Goal: Task Accomplishment & Management: Complete application form

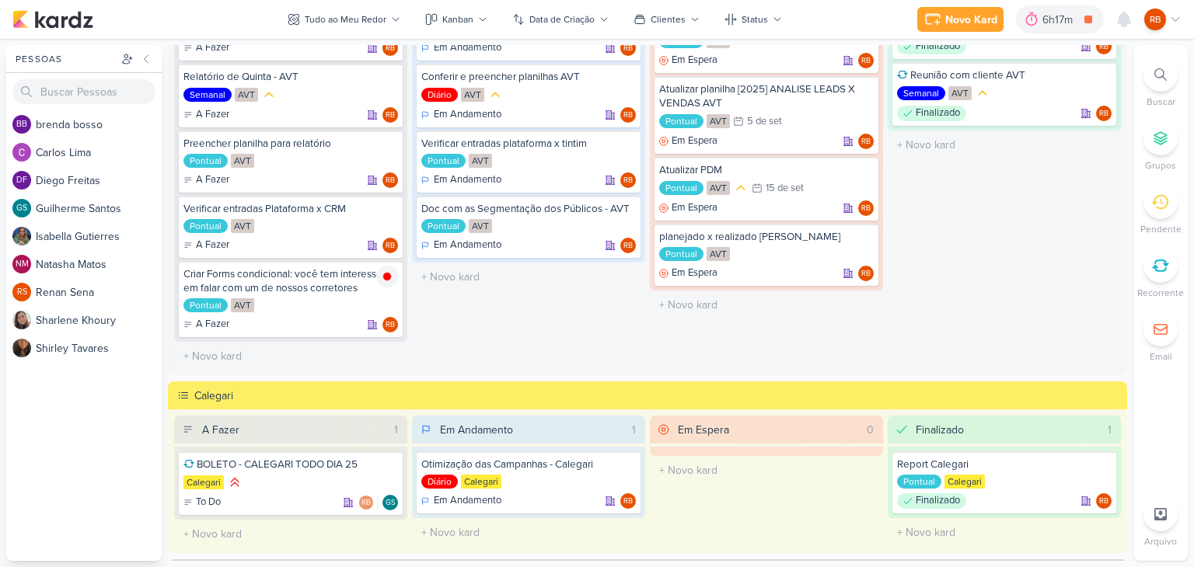
scroll to position [117, 0]
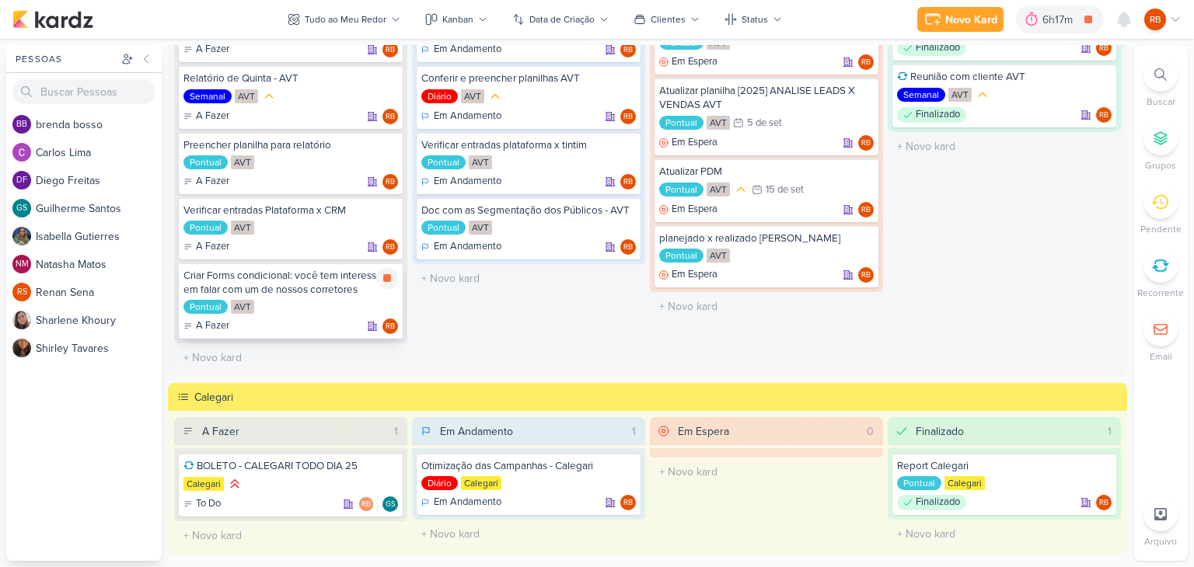
click at [302, 300] on div "Pontual AVT" at bounding box center [290, 308] width 215 height 16
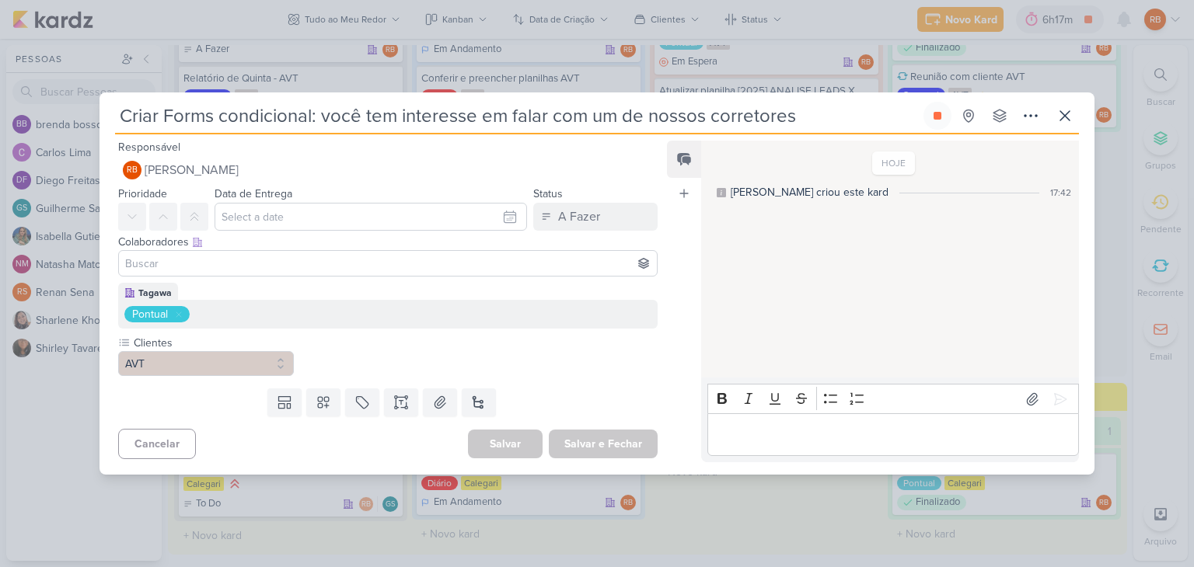
click at [858, 435] on p "Editor editing area: main" at bounding box center [892, 435] width 355 height 19
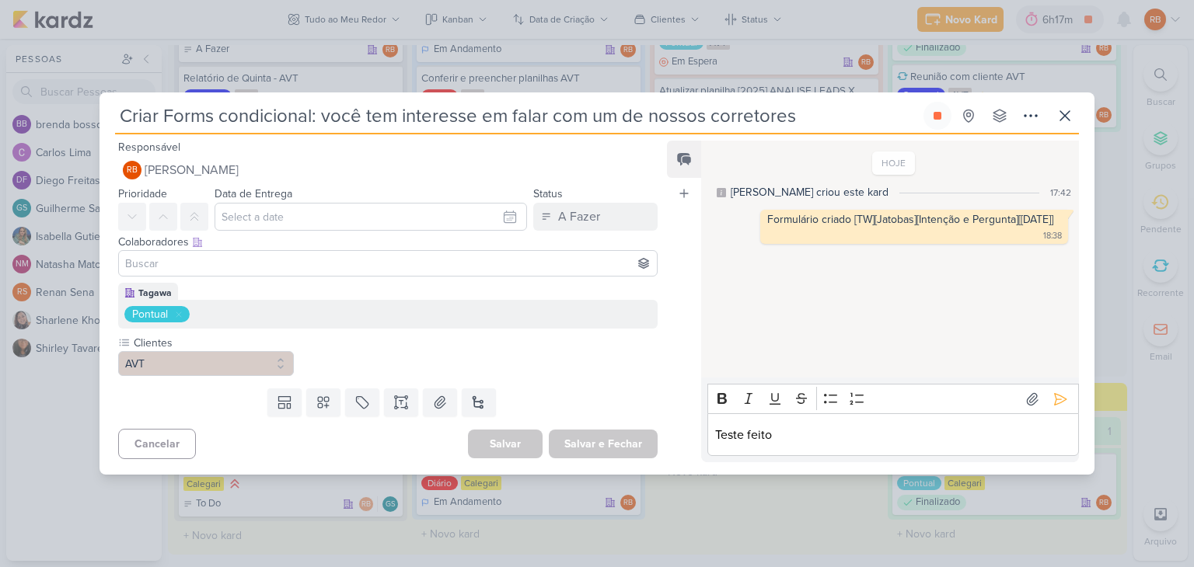
click at [871, 442] on p "Teste feito" at bounding box center [892, 435] width 355 height 19
click at [791, 367] on icon at bounding box center [789, 368] width 9 height 9
click at [787, 435] on p "Teste feito" at bounding box center [892, 435] width 355 height 19
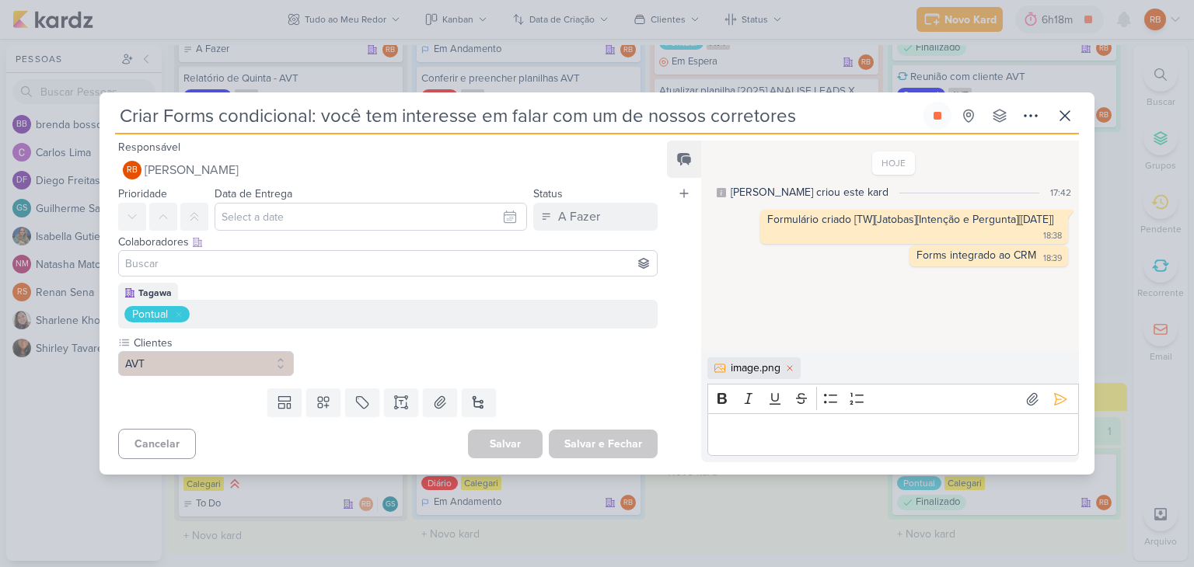
click at [756, 461] on div "image.png Rich Text Editor Bold Italic Underline Strikethrough Bulleted List Nu…" at bounding box center [890, 406] width 378 height 111
click at [754, 443] on div "Editor editing area: main" at bounding box center [893, 435] width 372 height 43
click at [1055, 402] on icon at bounding box center [1061, 399] width 12 height 12
click at [1070, 109] on icon at bounding box center [1065, 116] width 19 height 19
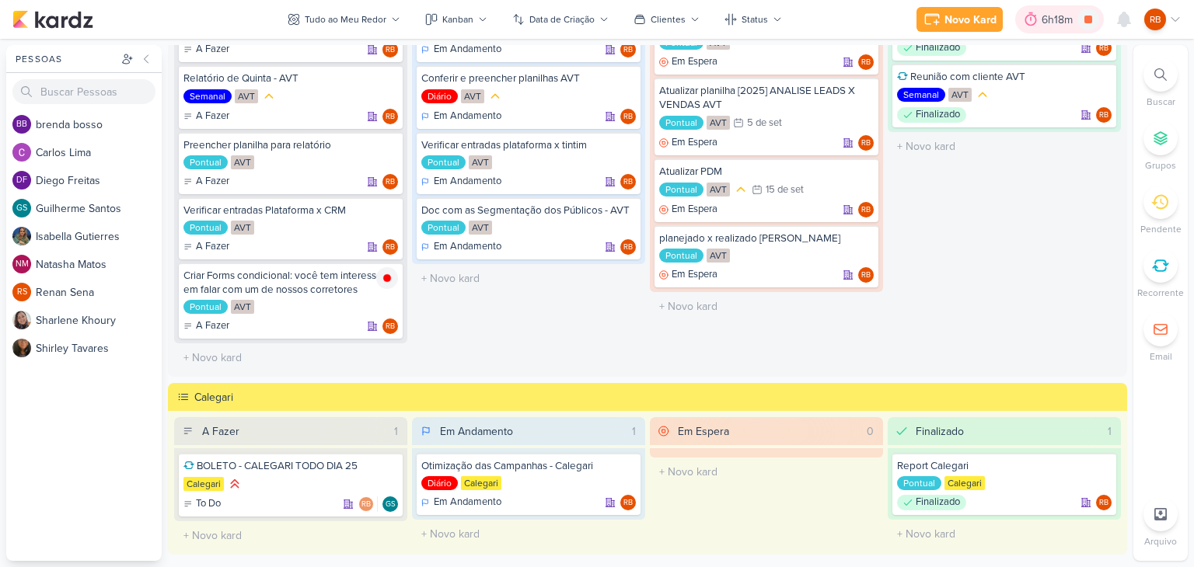
click at [1051, 19] on div "6h18m" at bounding box center [1060, 20] width 36 height 16
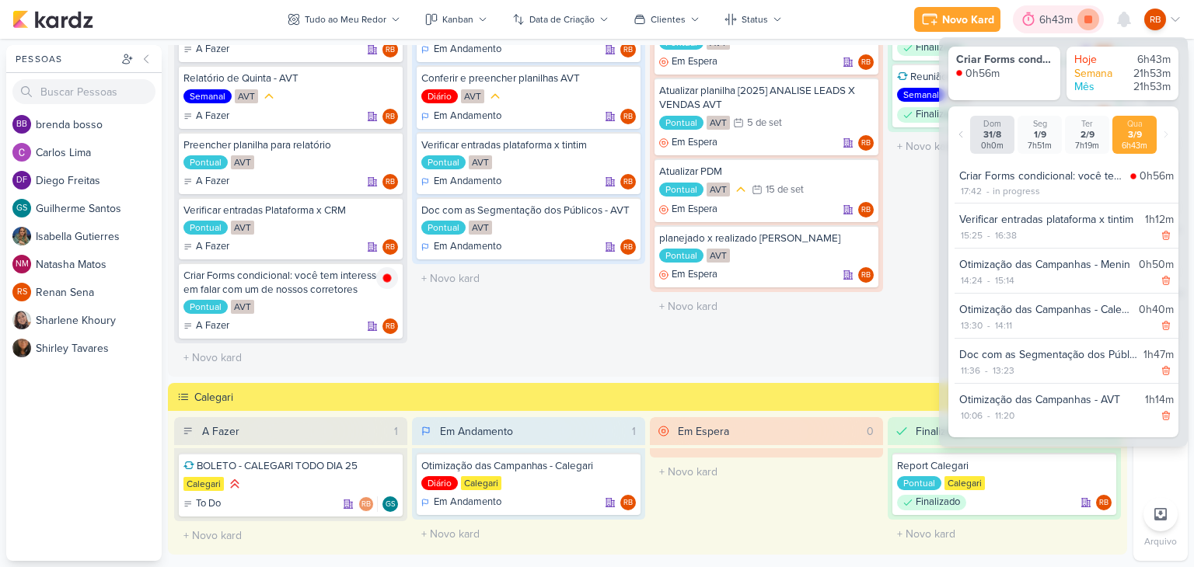
click at [1090, 20] on icon at bounding box center [1088, 20] width 8 height 8
click at [1071, 29] on div "6h43m" at bounding box center [1069, 19] width 69 height 28
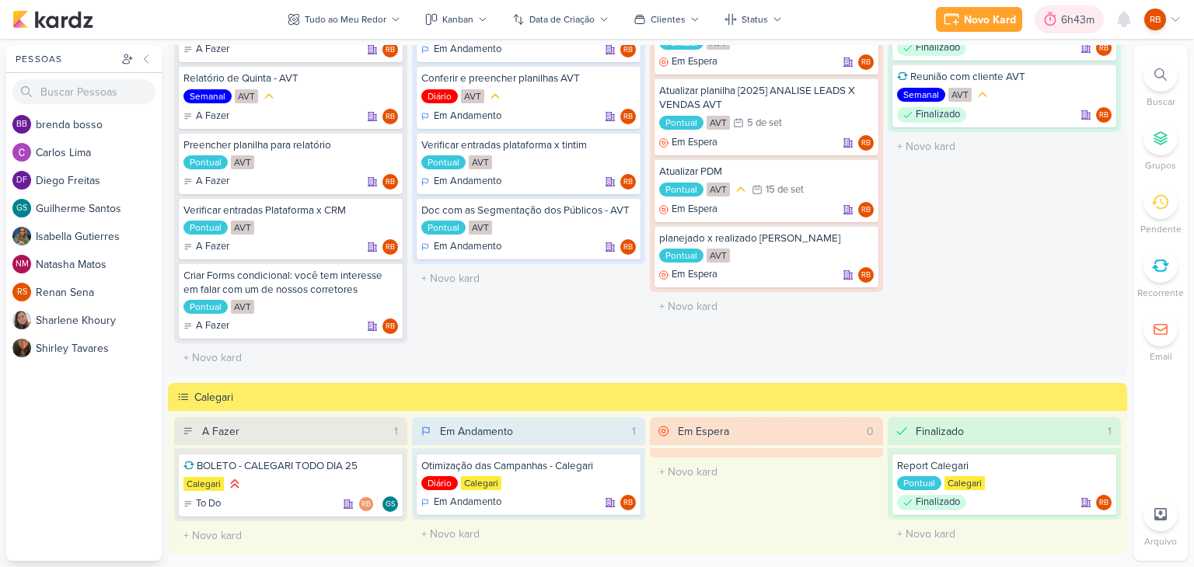
click at [1074, 23] on div "6h43m" at bounding box center [1080, 20] width 38 height 16
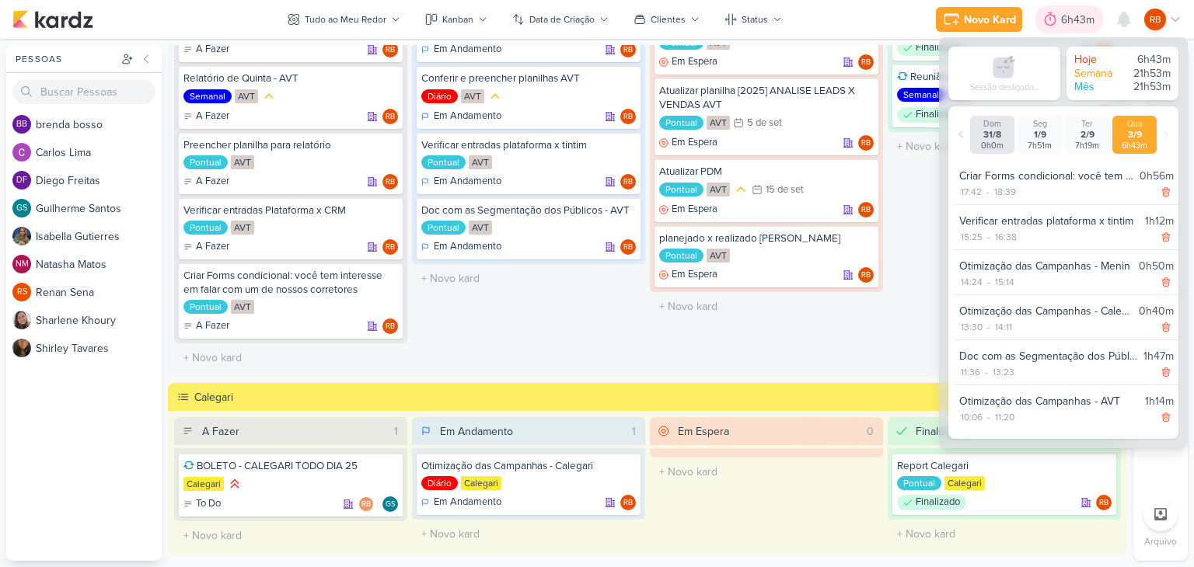
click at [1079, 13] on div "6h43m" at bounding box center [1080, 20] width 38 height 16
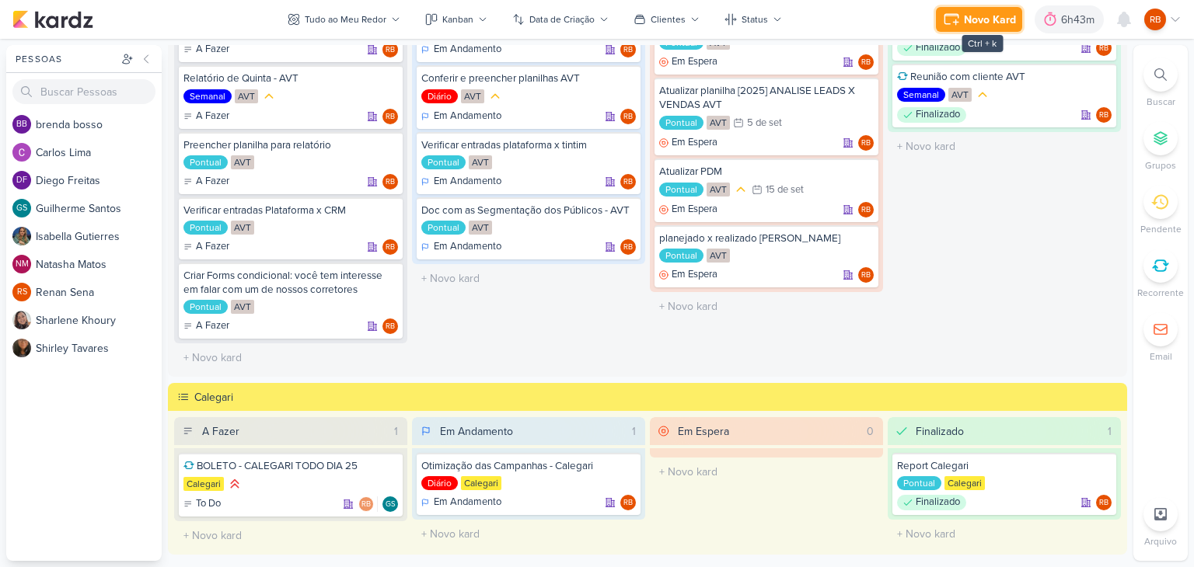
click at [962, 20] on button "Novo Kard" at bounding box center [979, 19] width 86 height 25
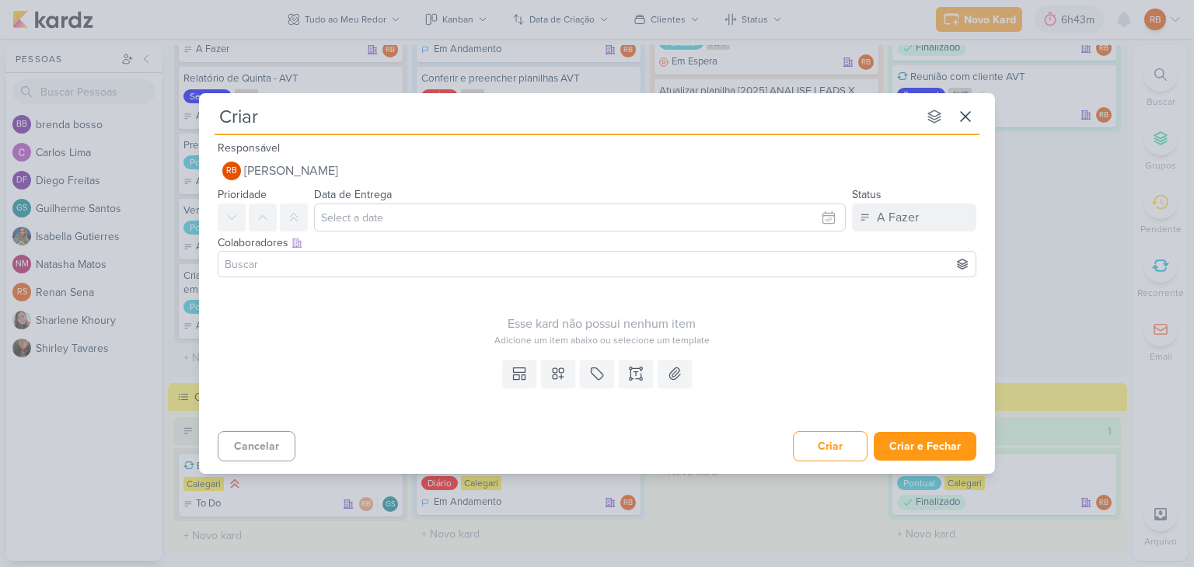
type input "Criar"
type input "Criar no"
type input "Criar"
type input "Criar nova campanha de"
type input "Criar nova campanha de Fo"
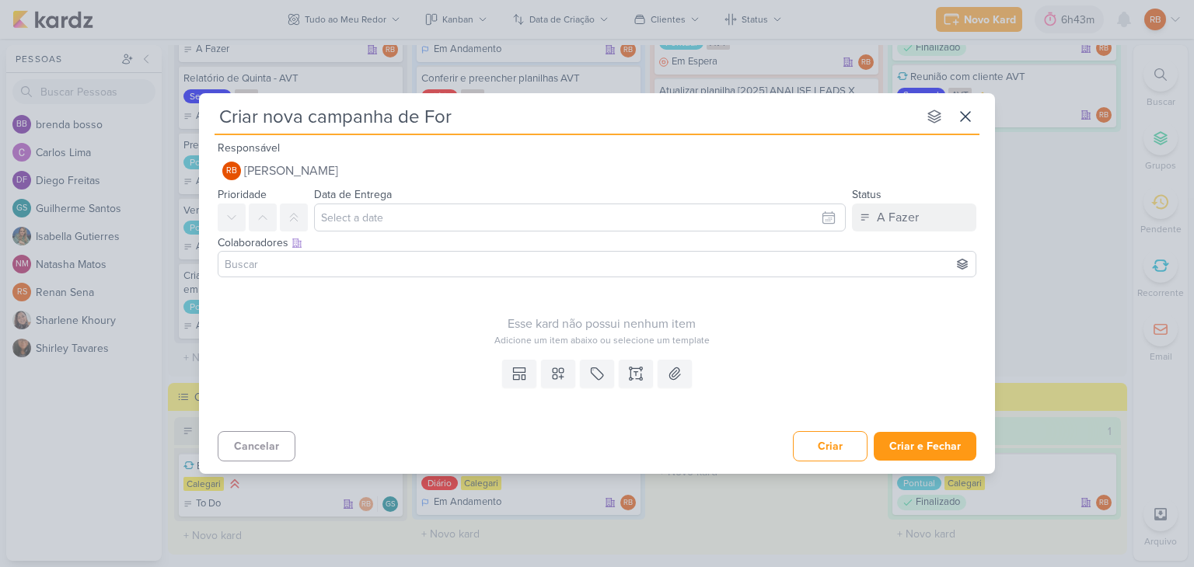
type input "Criar nova campanha de Form"
type input "Criar nova campanha de Forms"
type input "Criar nova campanha de Forms -"
type input "Criar nova campanha de Forms - Ja"
type input "Criar nova campanha de Forms - Jat"
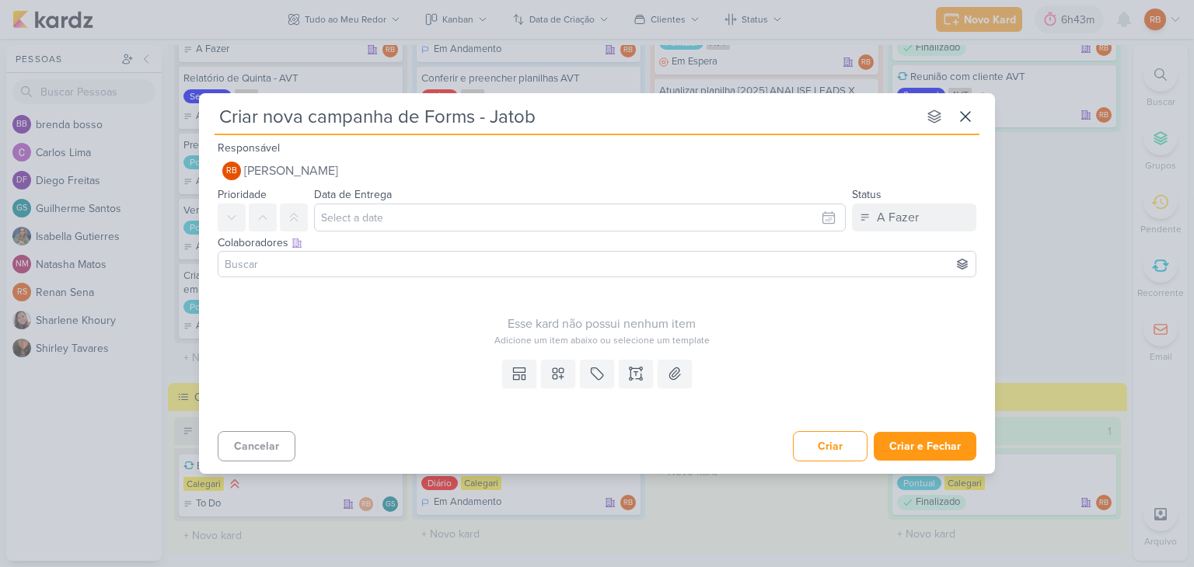
type input "Criar nova campanha de Forms - Jatob´p"
type input "Criar nova campanha de Forms - Jatob´pas"
type input "Criar nova campanha de Forms - Jatob"
type input "Criar nova campanha de Forms - Jatobás"
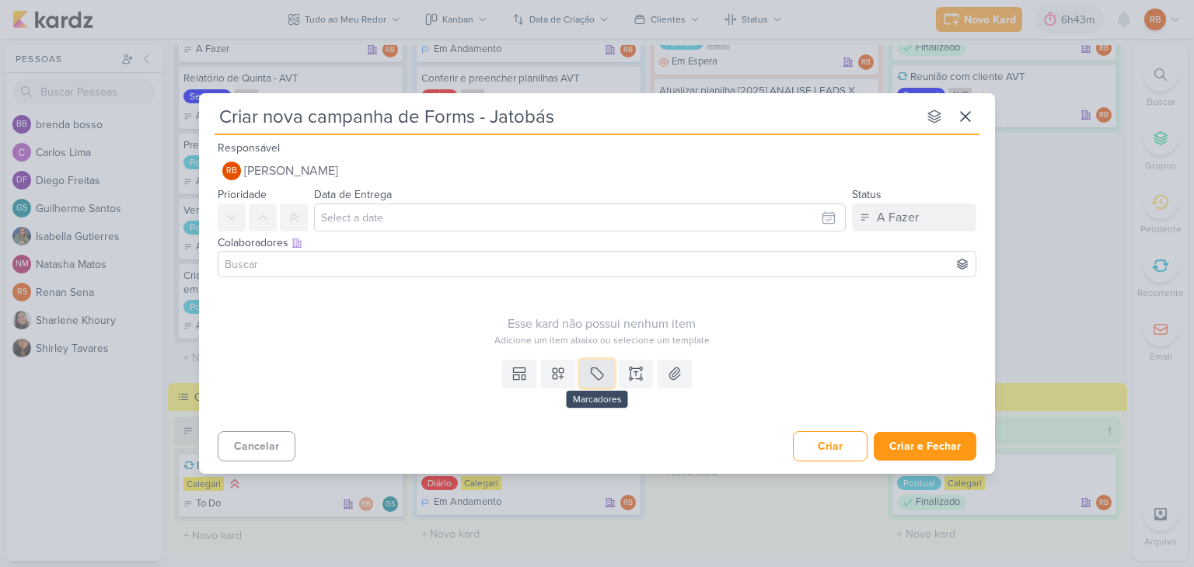
click at [600, 375] on icon at bounding box center [597, 374] width 16 height 16
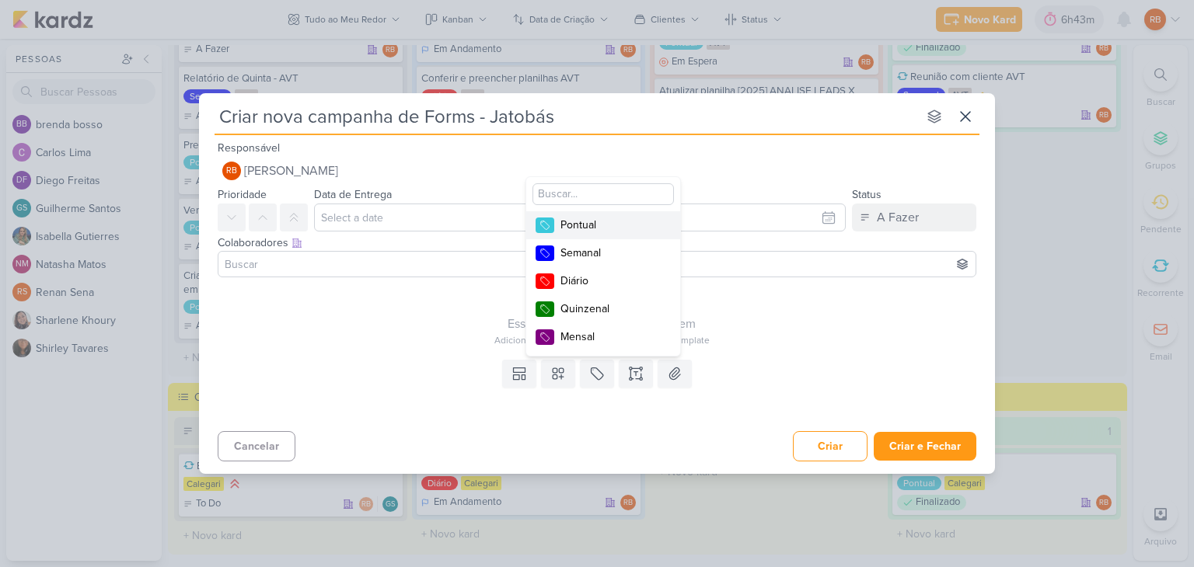
click at [603, 223] on div "Pontual" at bounding box center [610, 225] width 101 height 16
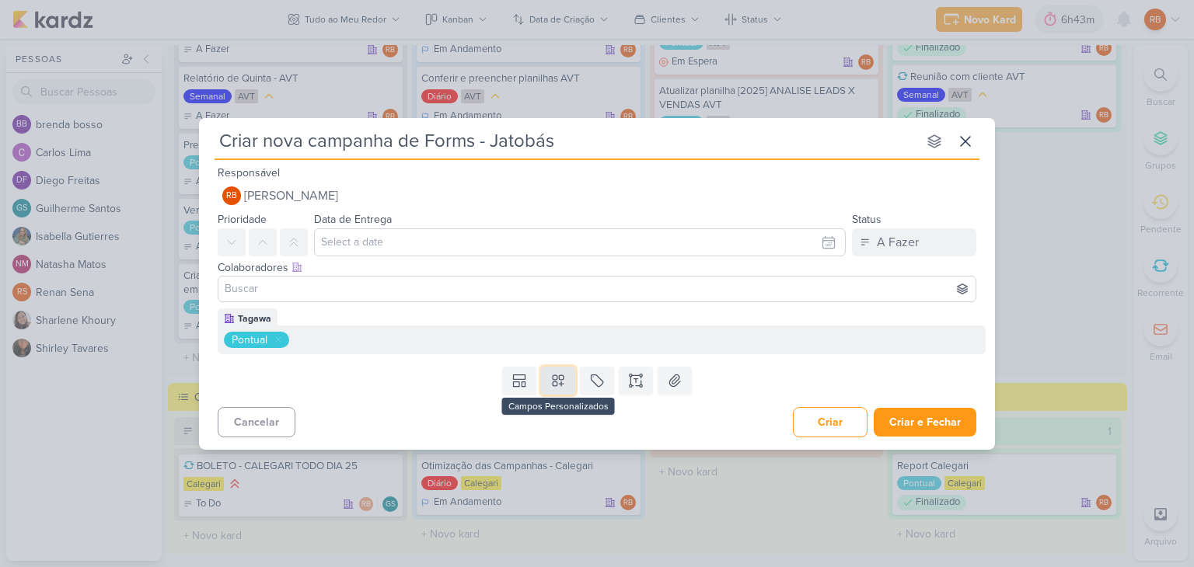
click at [553, 389] on button at bounding box center [558, 381] width 34 height 28
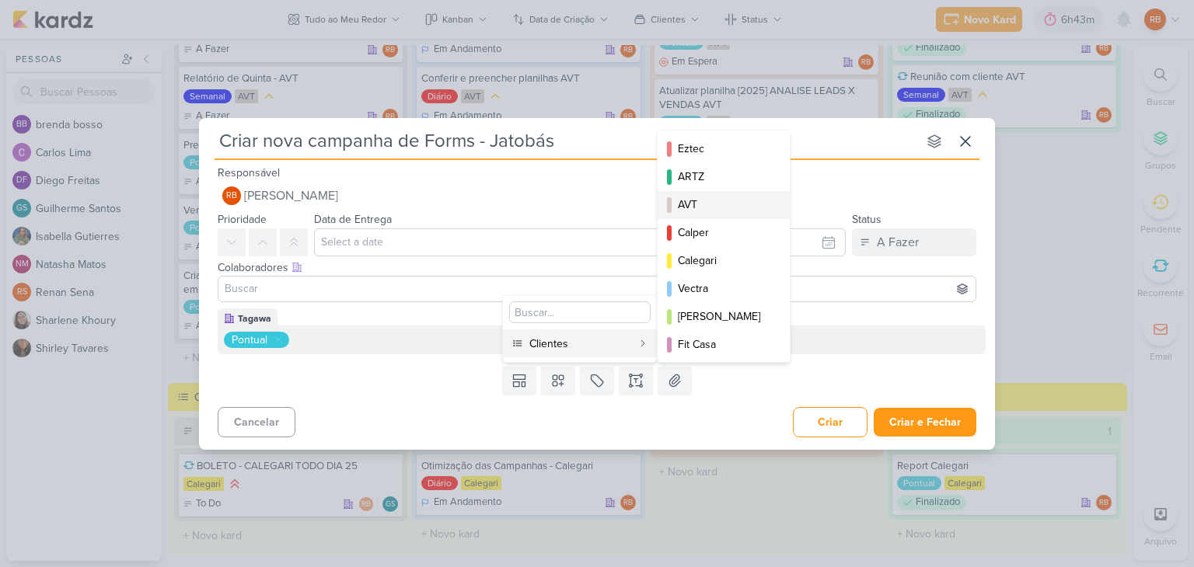
click at [729, 197] on div "AVT" at bounding box center [724, 205] width 93 height 16
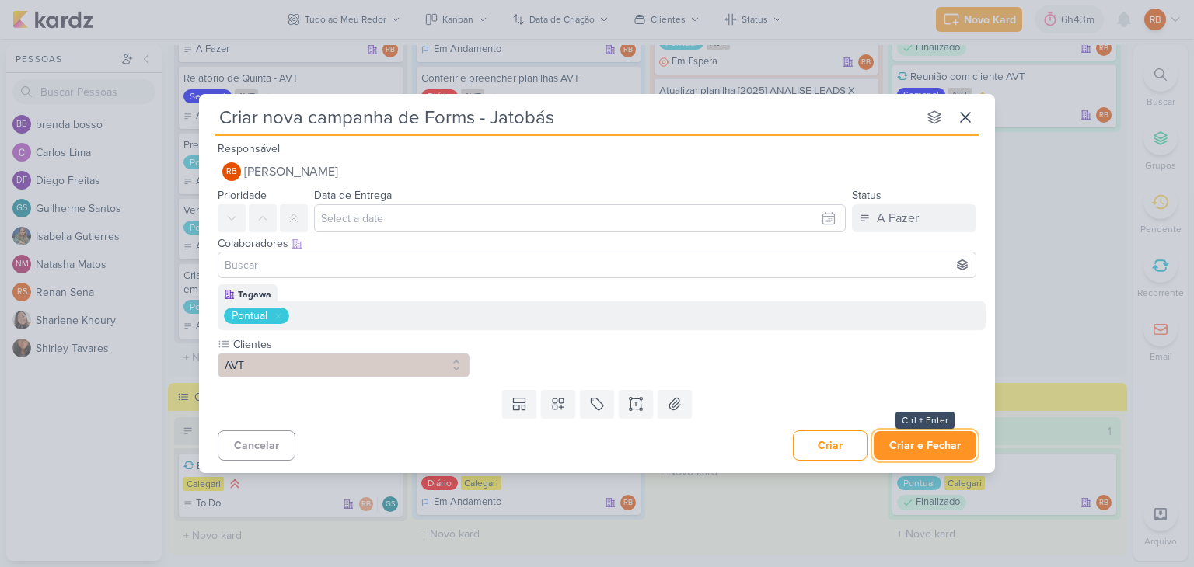
click at [930, 442] on button "Criar e Fechar" at bounding box center [925, 445] width 103 height 29
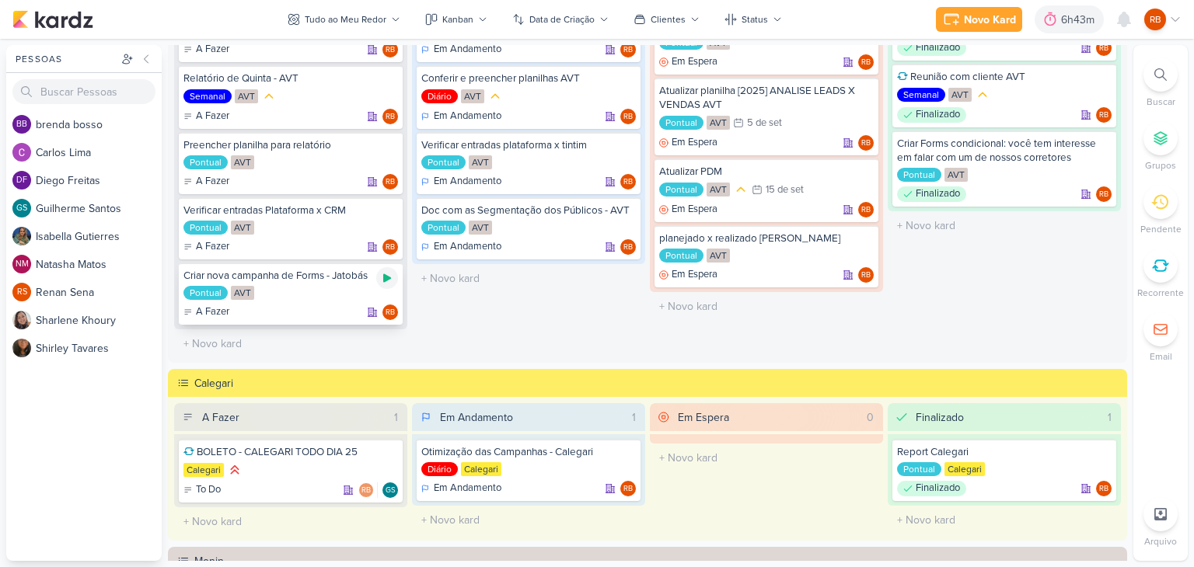
click at [383, 275] on icon at bounding box center [387, 278] width 8 height 9
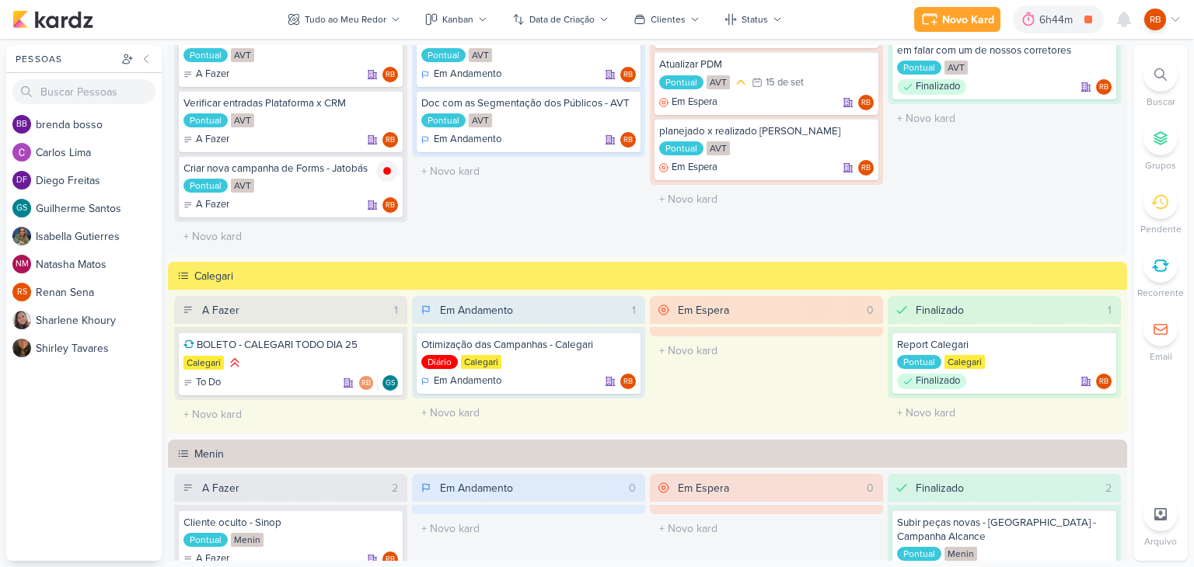
scroll to position [0, 0]
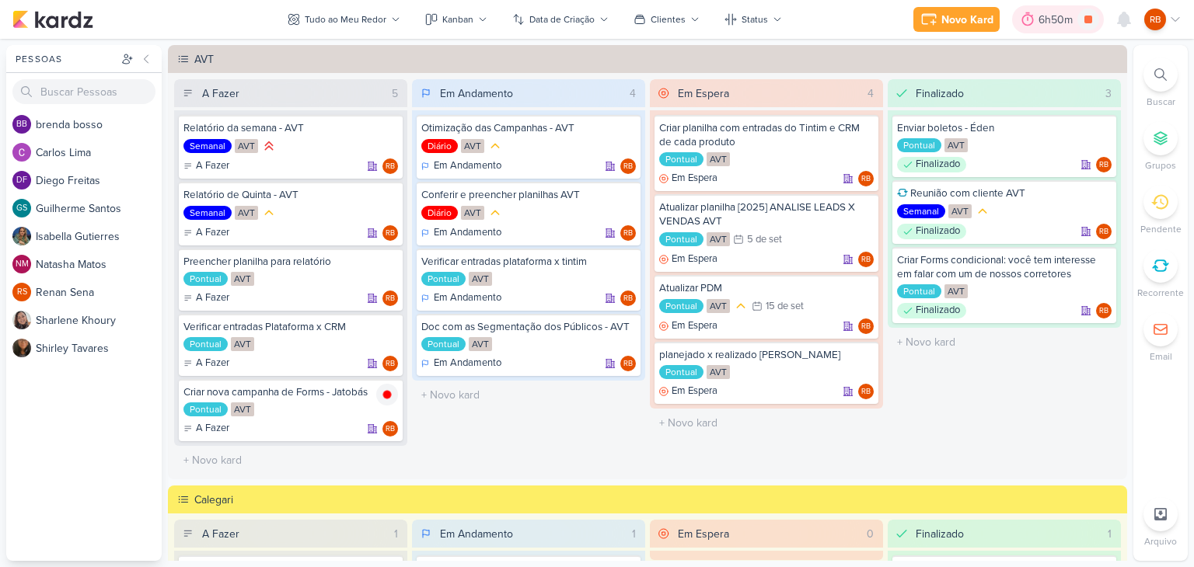
click at [1059, 20] on div "6h50m" at bounding box center [1058, 20] width 39 height 16
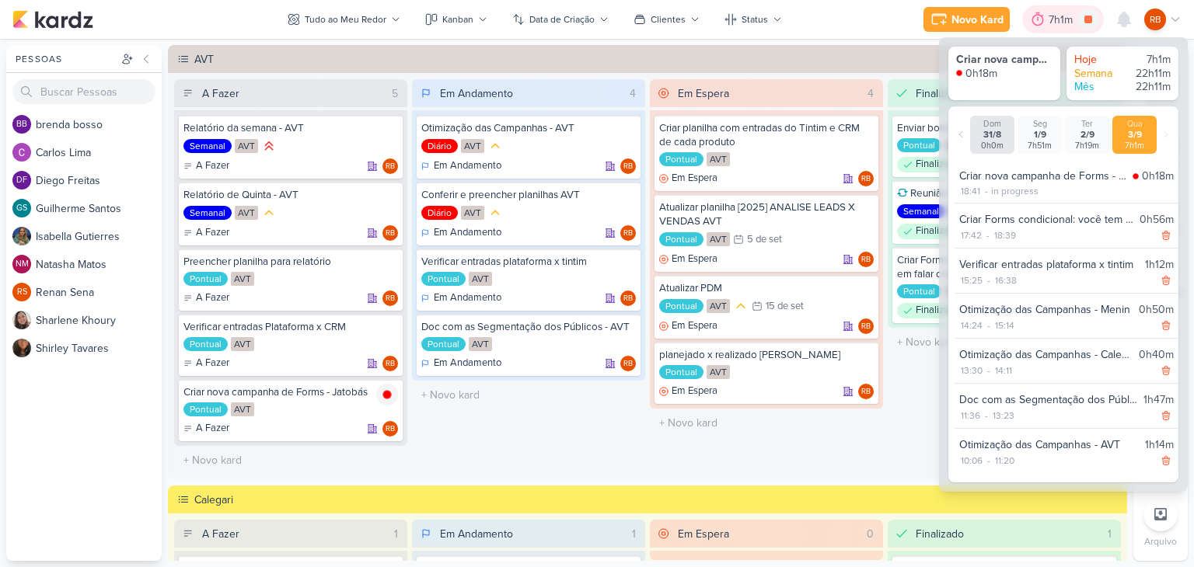
click at [1059, 20] on div "7h1m" at bounding box center [1063, 20] width 29 height 16
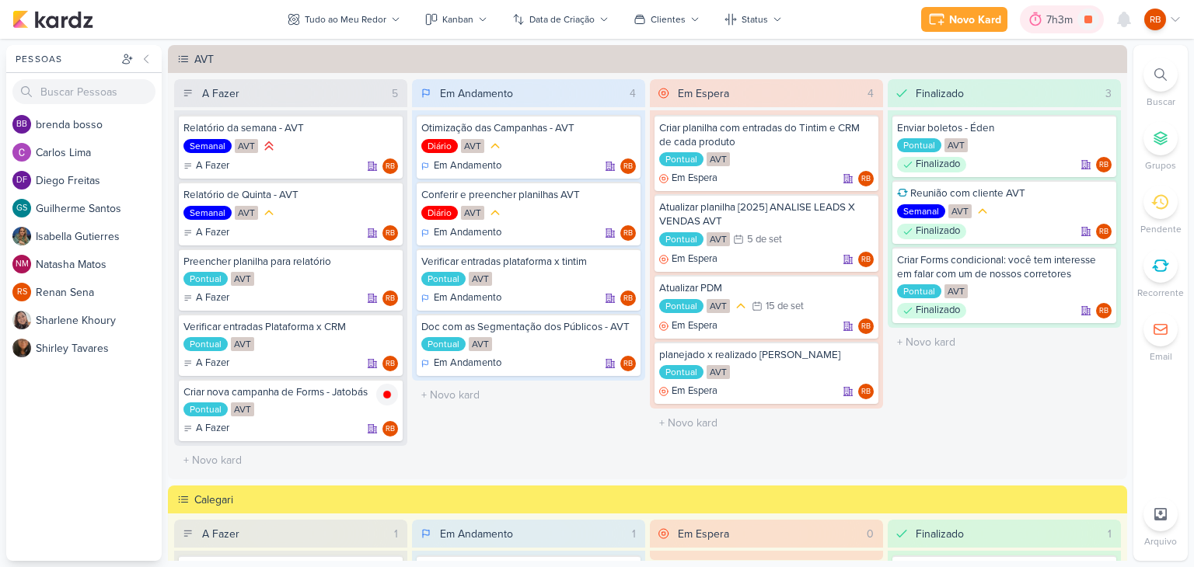
click at [1054, 13] on div "7h3m" at bounding box center [1061, 20] width 31 height 16
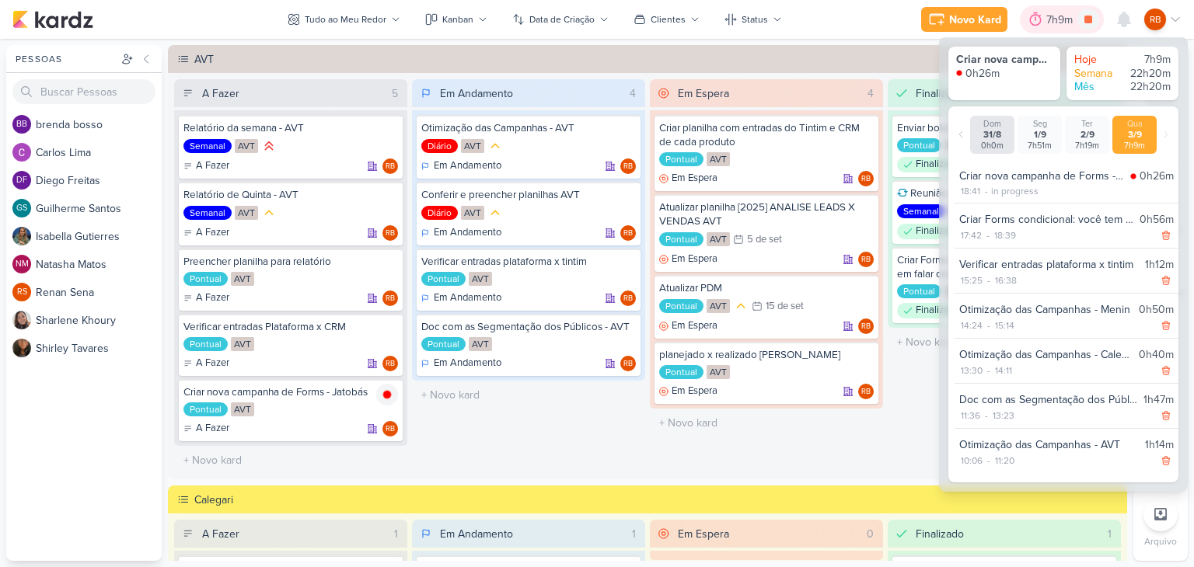
click at [1048, 20] on div "7h9m" at bounding box center [1061, 20] width 31 height 16
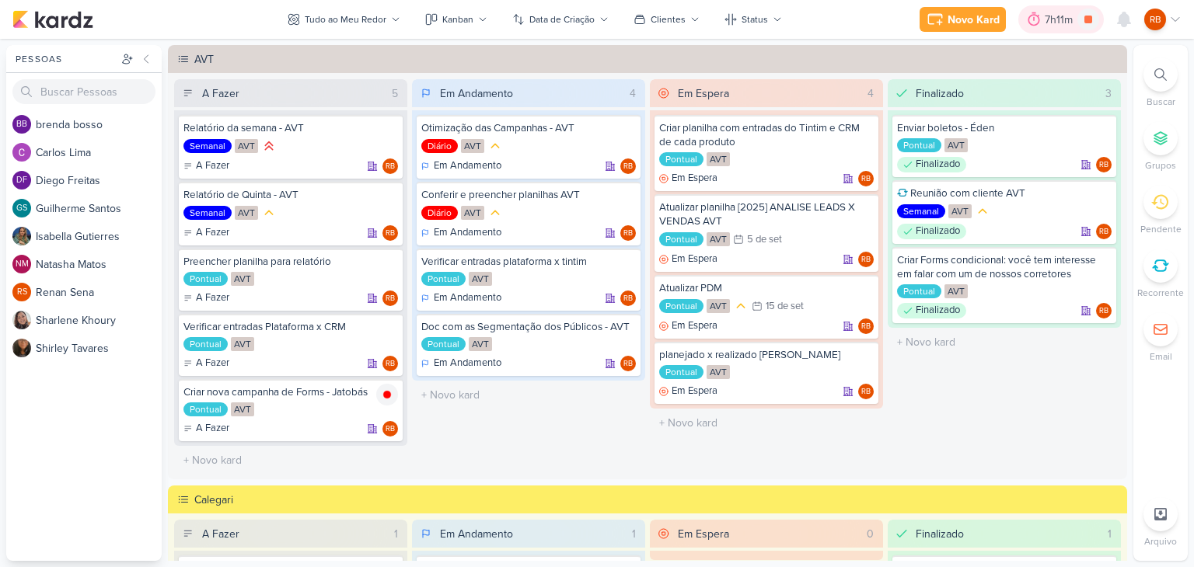
click at [1051, 16] on div "7h11m" at bounding box center [1061, 20] width 33 height 16
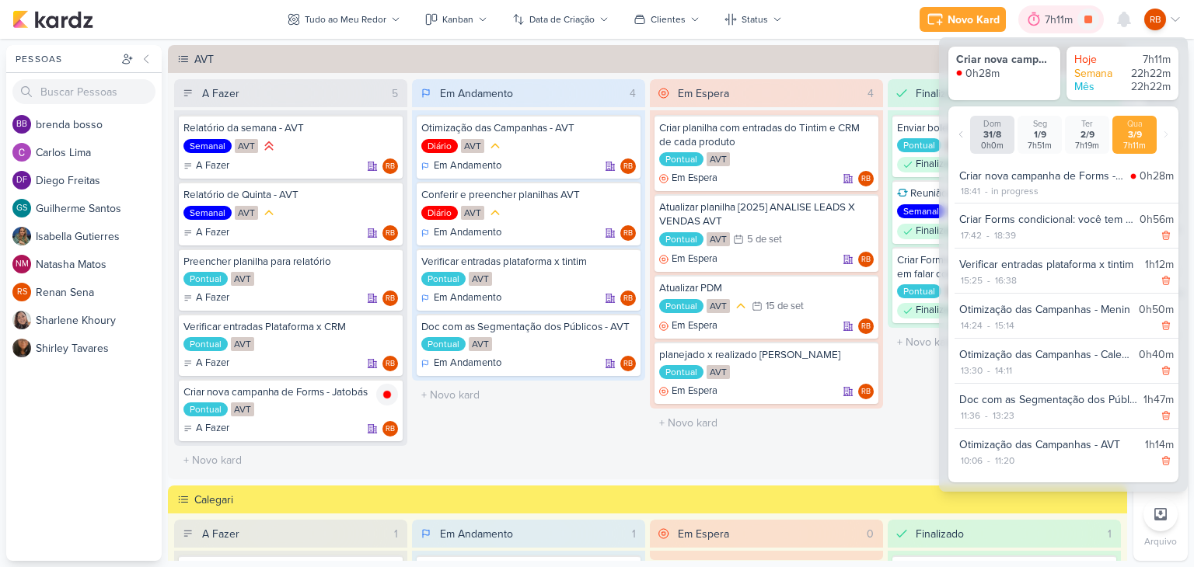
click at [1051, 16] on div "7h11m" at bounding box center [1061, 20] width 33 height 16
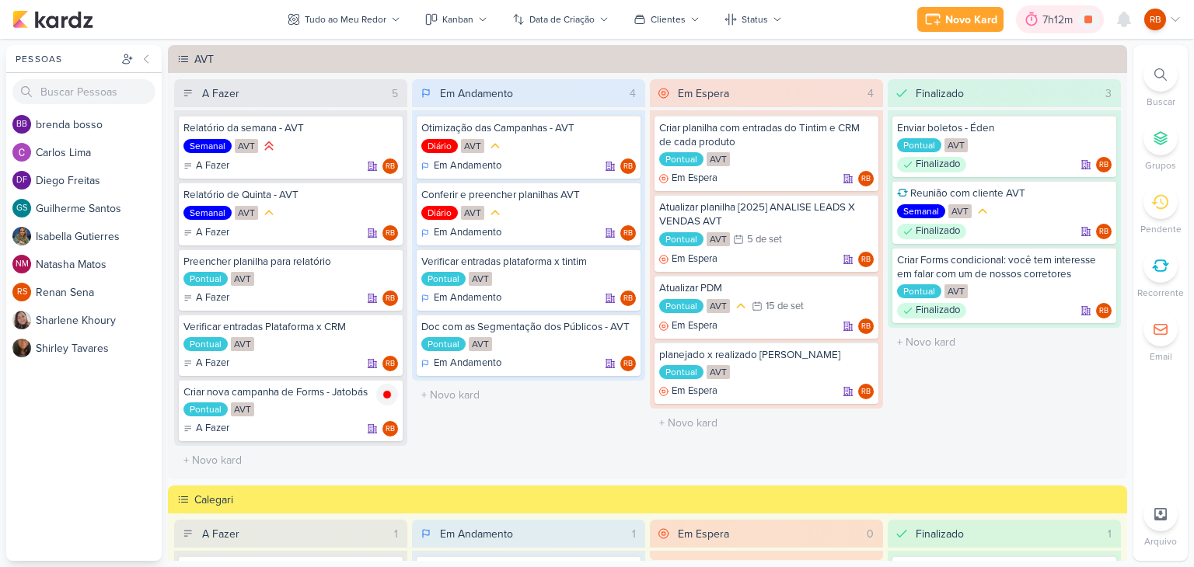
click at [1039, 20] on div at bounding box center [1032, 19] width 22 height 25
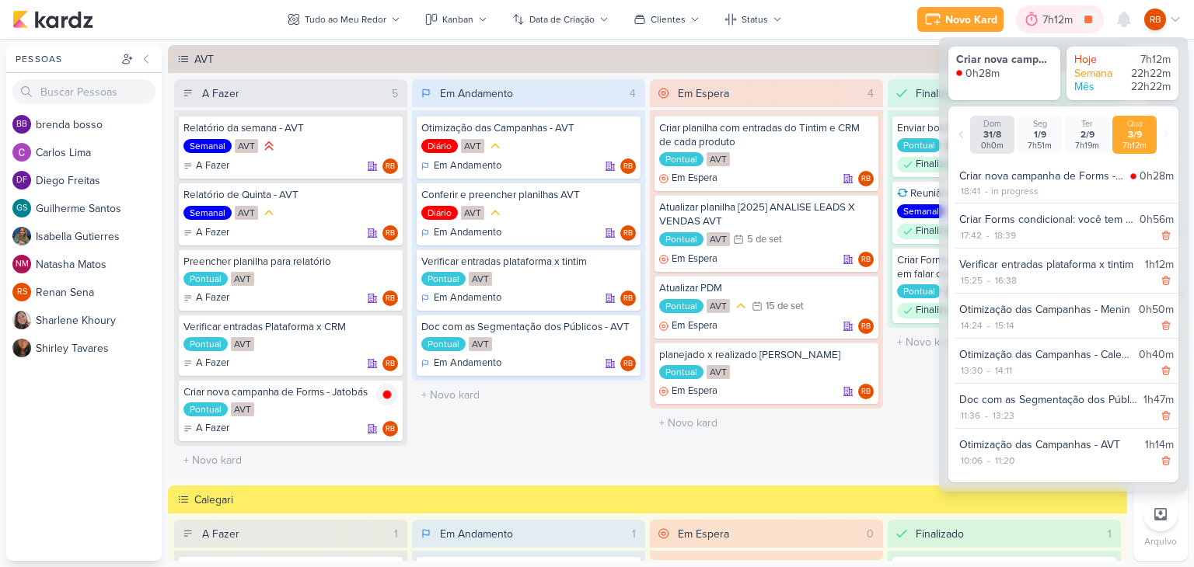
click at [1040, 20] on div at bounding box center [1032, 19] width 22 height 25
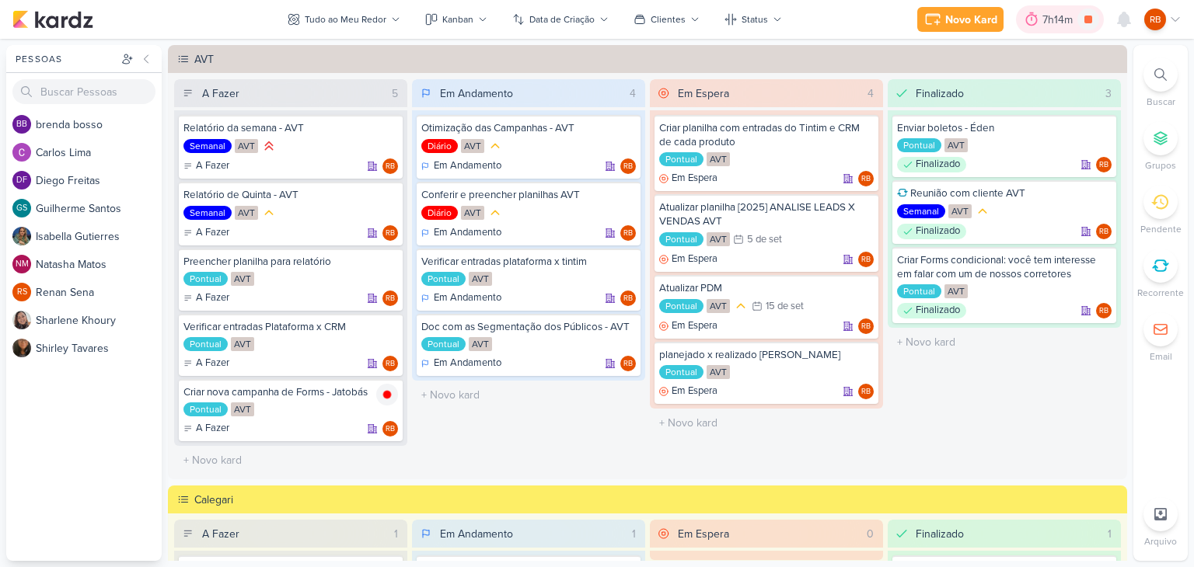
click at [1050, 16] on div "7h14m" at bounding box center [1059, 20] width 35 height 16
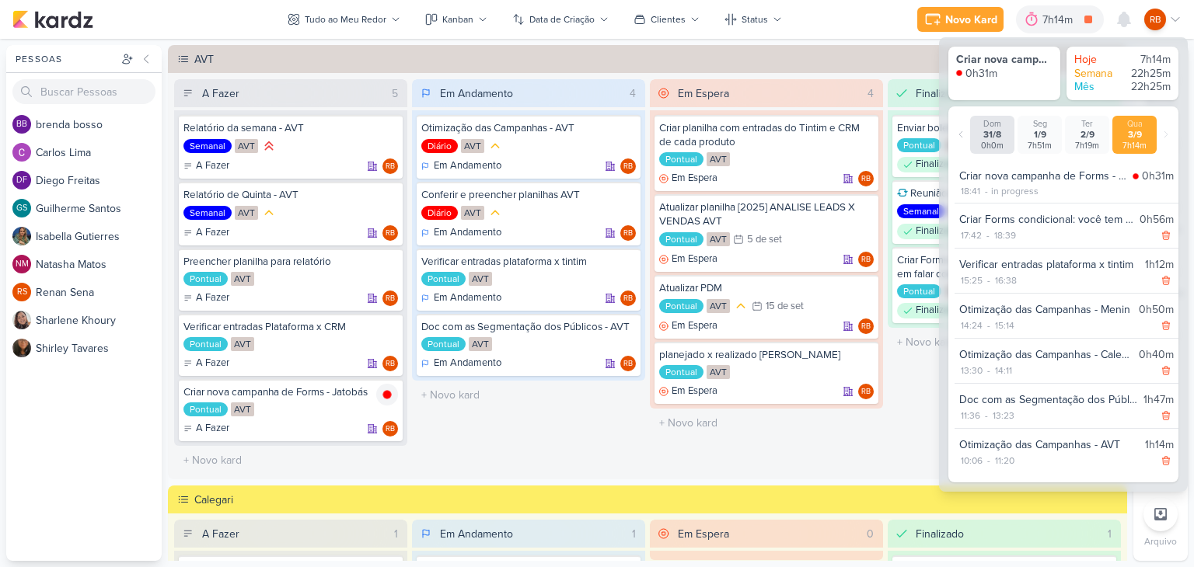
drag, startPoint x: 1088, startPoint y: 20, endPoint x: 1051, endPoint y: 43, distance: 43.6
click at [1088, 19] on icon at bounding box center [1088, 20] width 8 height 8
click at [323, 407] on div "Pontual AVT" at bounding box center [290, 411] width 215 height 16
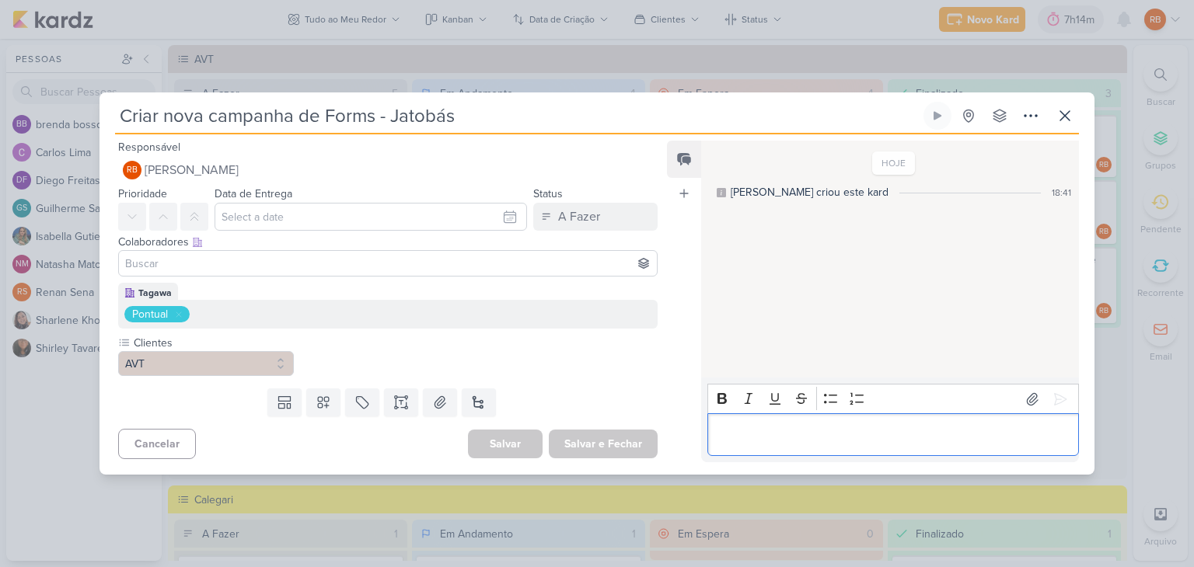
click at [794, 439] on p "Editor editing area: main" at bounding box center [892, 435] width 355 height 19
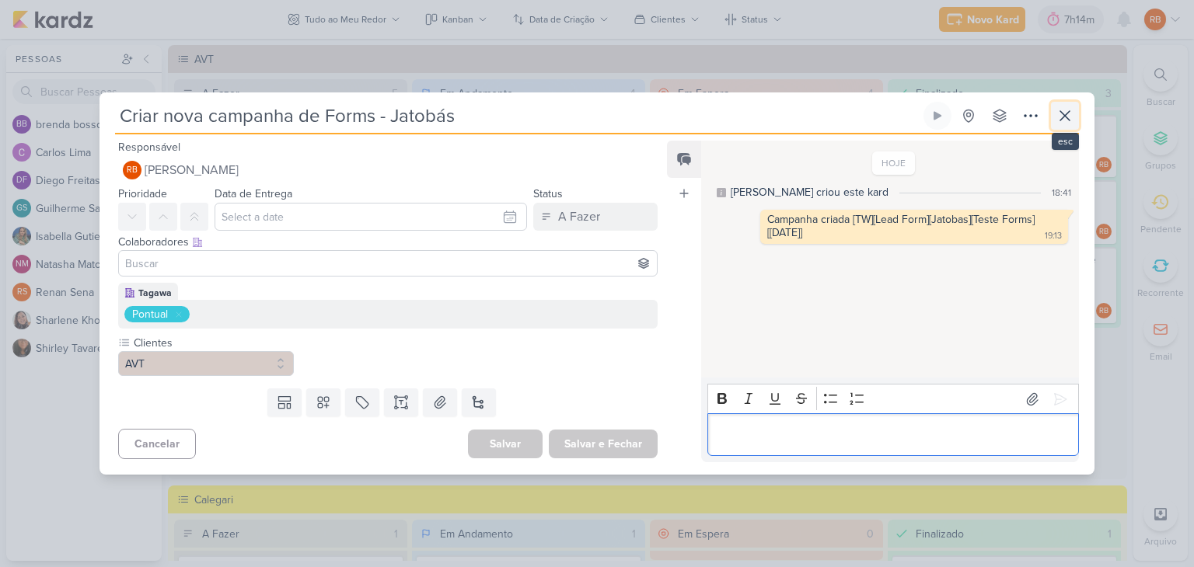
click at [1060, 113] on icon at bounding box center [1065, 116] width 19 height 19
